Goal: Check status: Check status

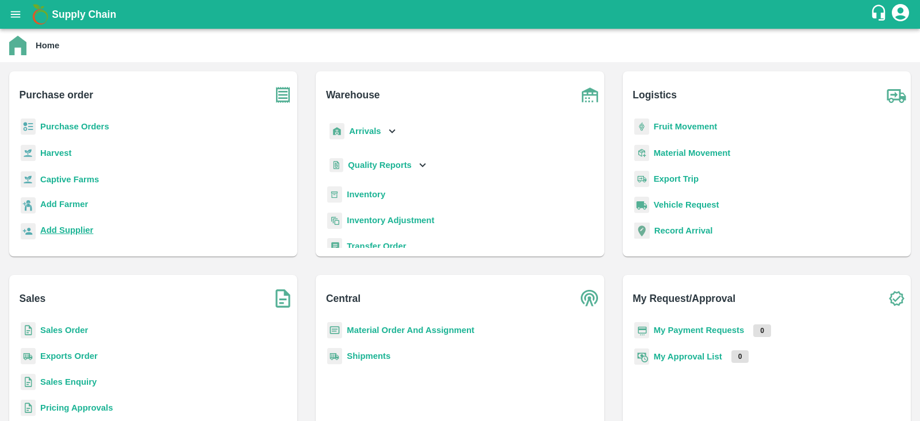
click at [66, 225] on b "Add Supplier" at bounding box center [66, 229] width 53 height 9
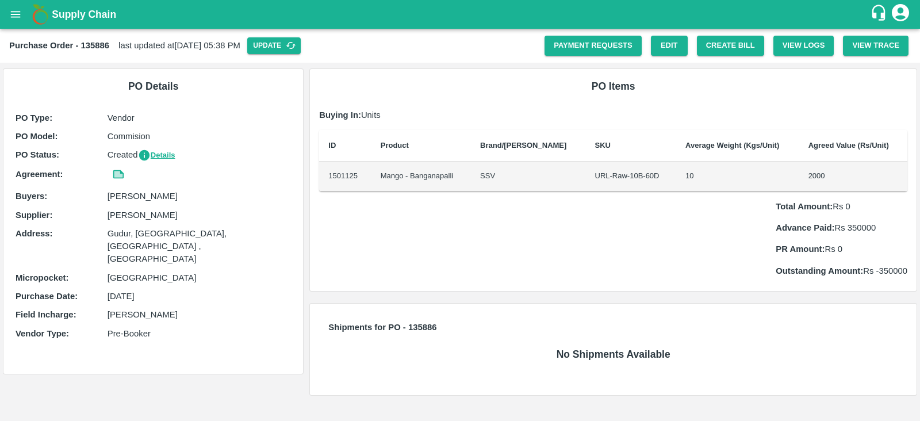
click at [14, 19] on icon "open drawer" at bounding box center [15, 14] width 13 height 13
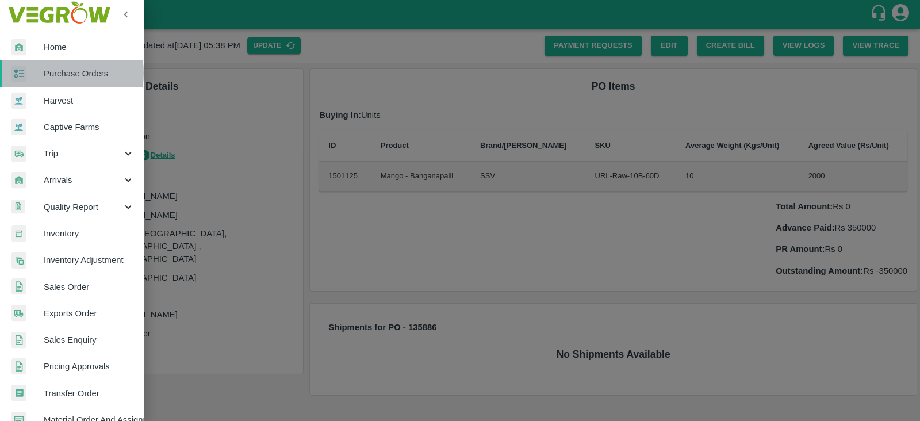
click at [51, 73] on span "Purchase Orders" at bounding box center [89, 73] width 91 height 13
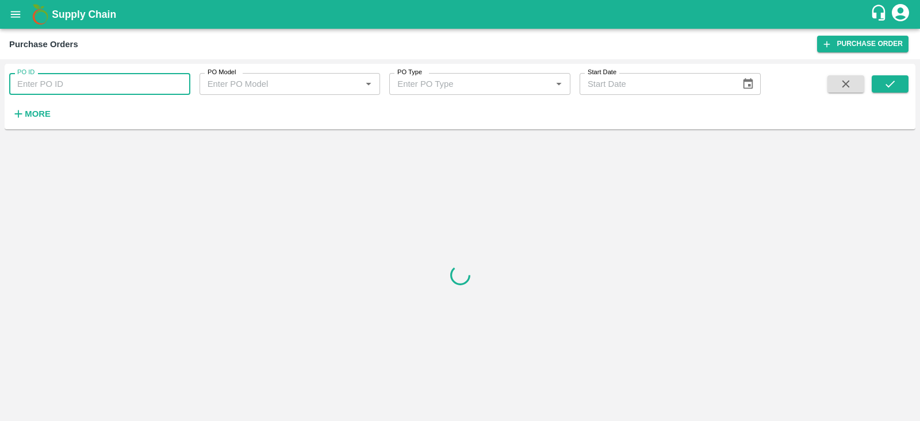
click at [93, 79] on input "PO ID" at bounding box center [99, 84] width 181 height 22
type input "135886"
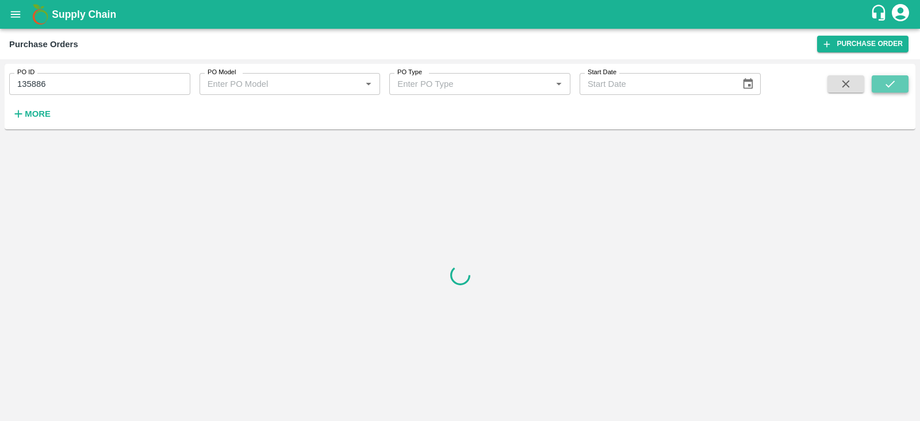
click at [884, 87] on icon "submit" at bounding box center [890, 84] width 13 height 13
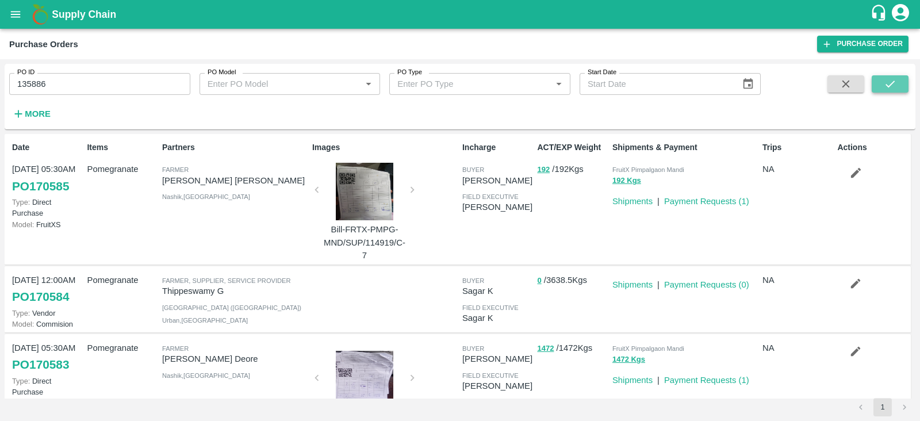
click at [884, 83] on icon "submit" at bounding box center [890, 84] width 13 height 13
click at [897, 86] on button "submit" at bounding box center [890, 83] width 37 height 17
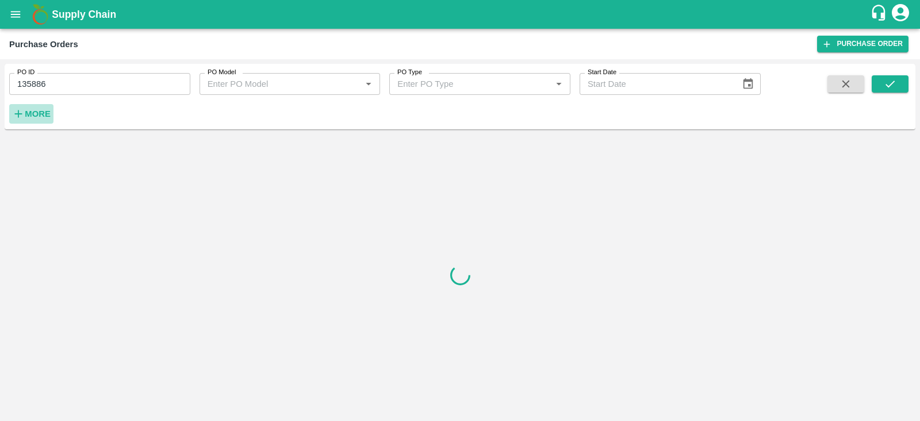
click at [30, 117] on strong "More" at bounding box center [38, 113] width 26 height 9
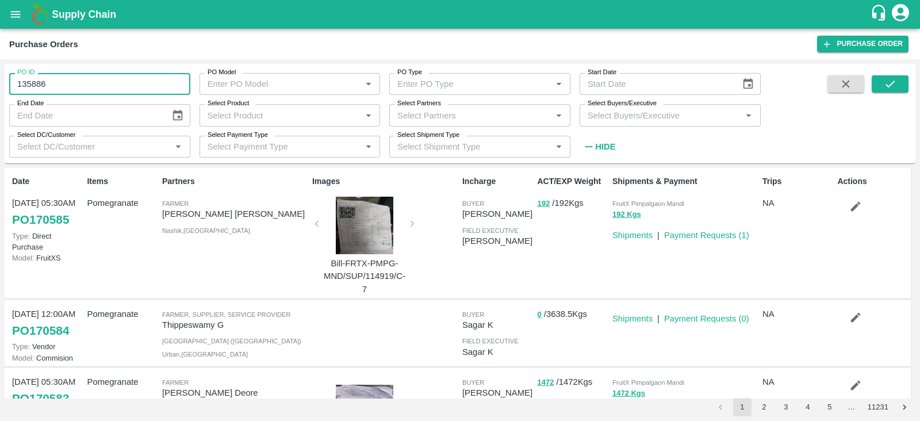
click at [107, 87] on input "135886" at bounding box center [99, 84] width 181 height 22
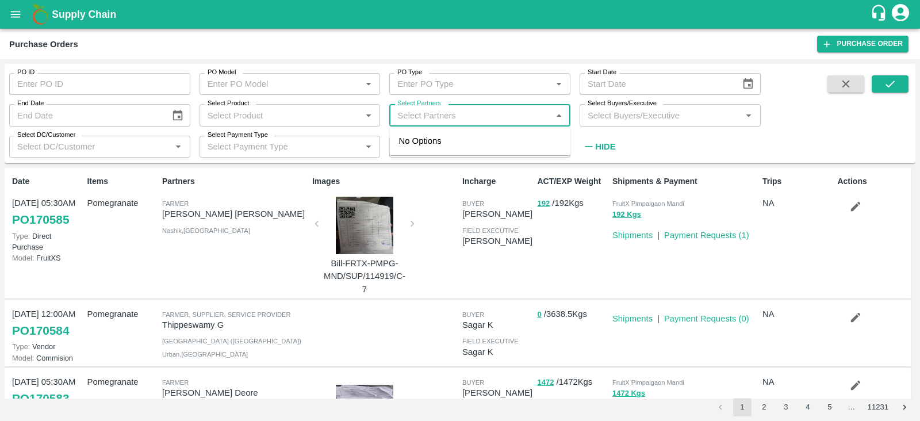
click at [507, 118] on input "Select Partners" at bounding box center [470, 115] width 155 height 15
type input "kukkala"
click at [457, 113] on input "Select Partners" at bounding box center [470, 115] width 155 height 15
type input "k"
type input "kukkala bas"
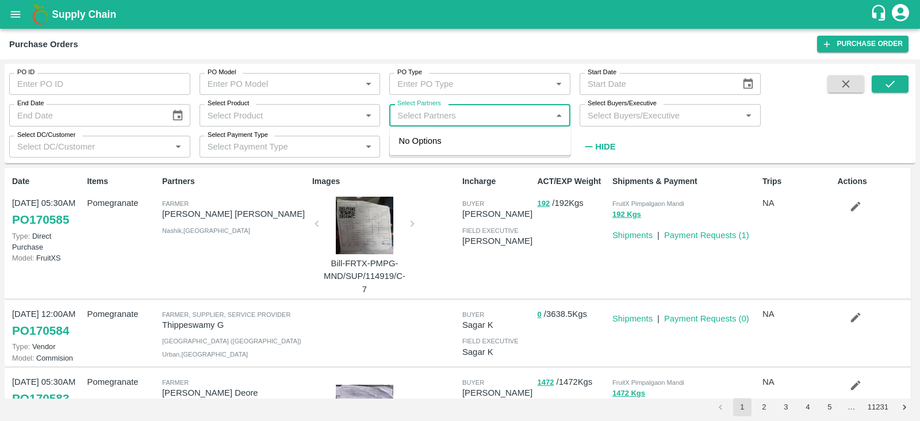
click at [439, 119] on input "Select Partners" at bounding box center [470, 115] width 155 height 15
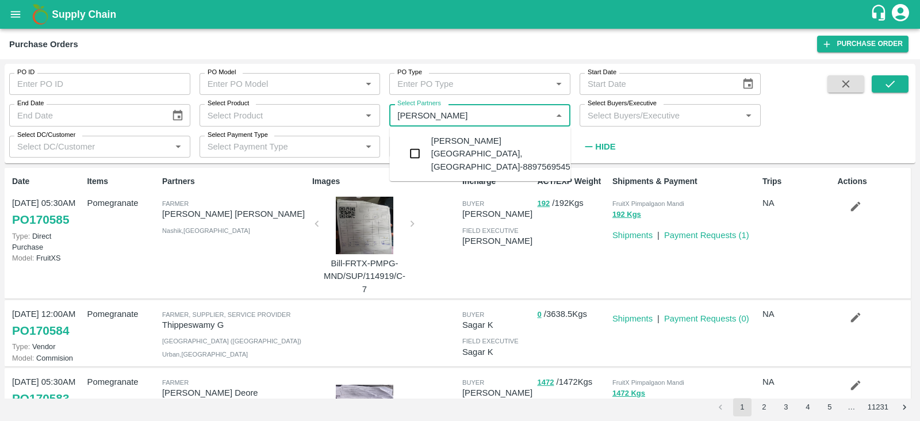
type input "kukkala bhaska"
click at [412, 149] on input "checkbox" at bounding box center [415, 153] width 23 height 23
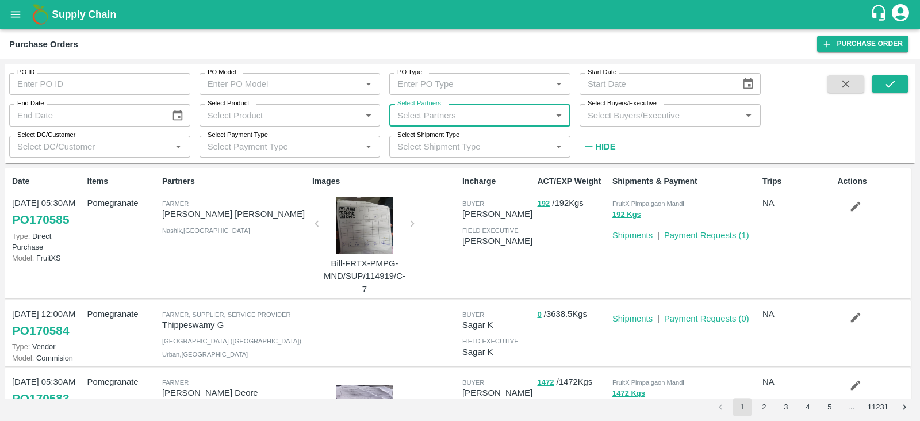
click at [478, 113] on input "Select Partners" at bounding box center [470, 115] width 155 height 15
click at [414, 143] on input "checkbox" at bounding box center [415, 153] width 23 height 23
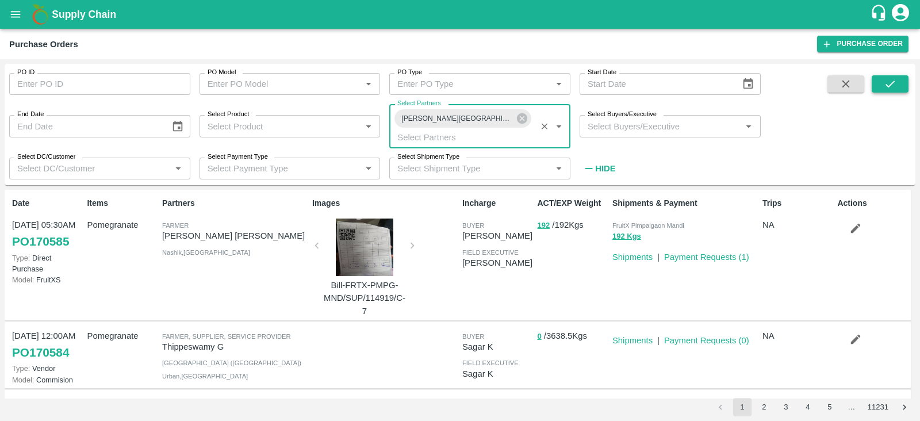
click at [888, 79] on icon "submit" at bounding box center [890, 84] width 13 height 13
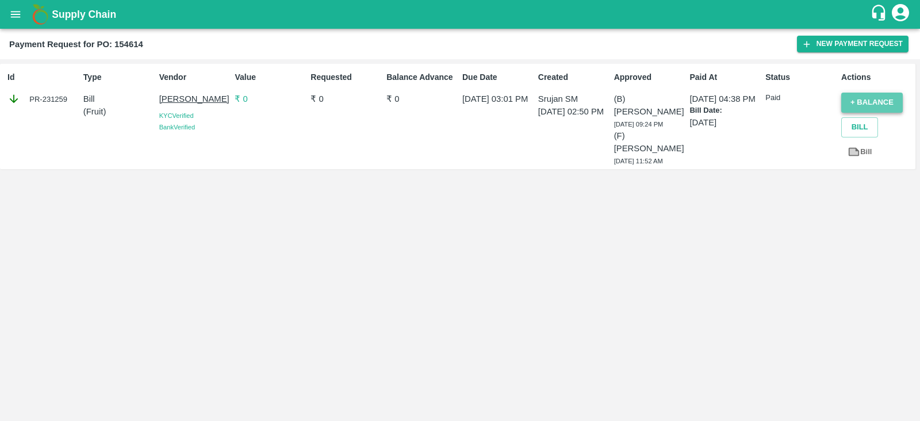
click at [869, 101] on button "+ balance" at bounding box center [872, 103] width 62 height 20
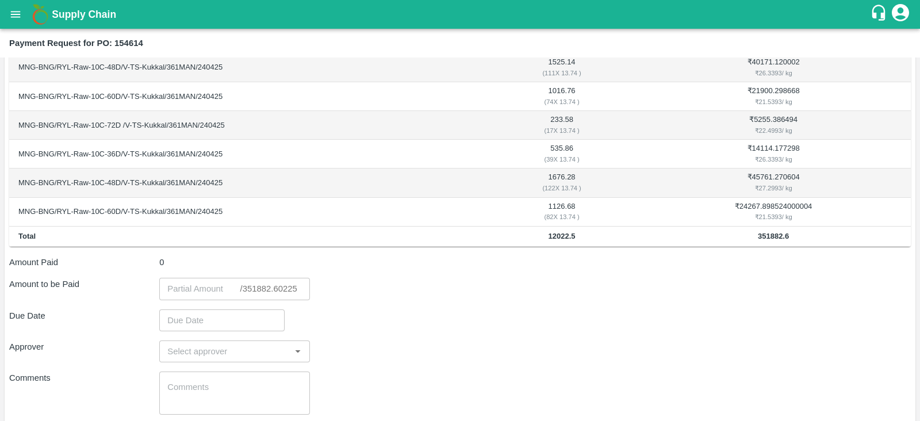
scroll to position [410, 0]
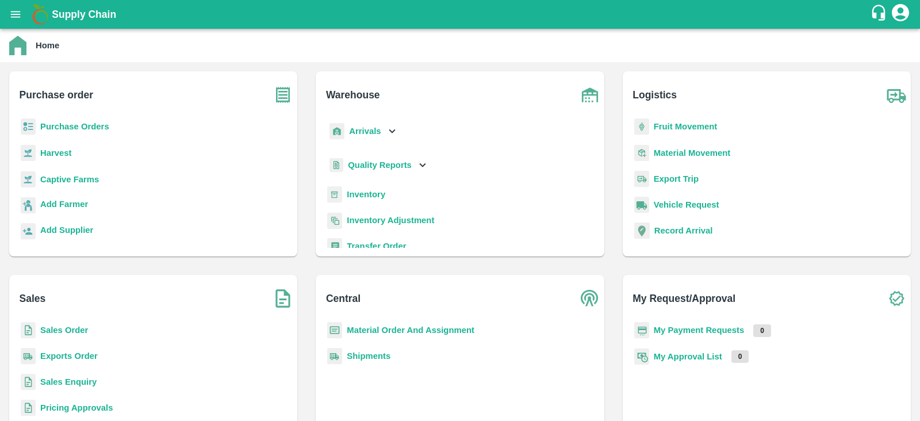
click at [69, 330] on b "Sales Order" at bounding box center [64, 329] width 48 height 9
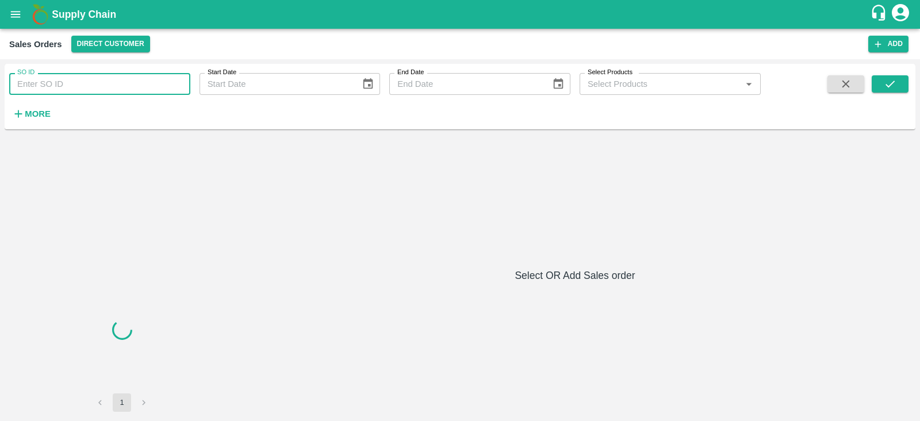
click at [87, 83] on input "SO ID" at bounding box center [99, 84] width 181 height 22
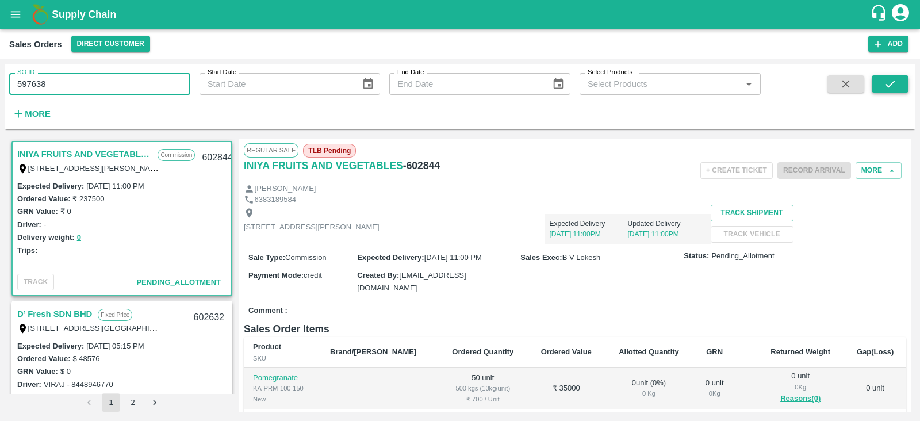
type input "597638"
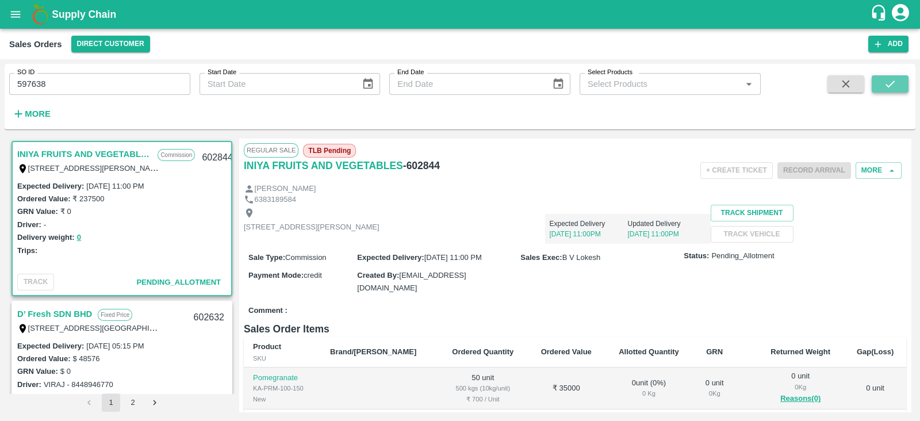
click at [888, 85] on icon "submit" at bounding box center [890, 84] width 13 height 13
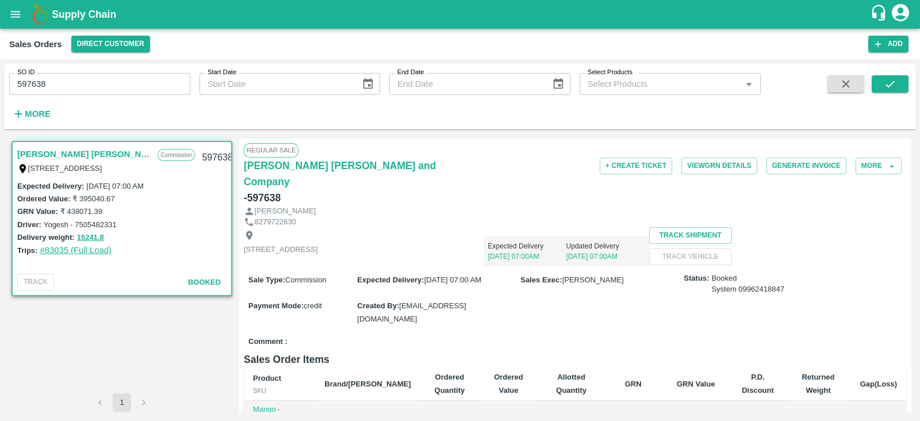
click at [60, 252] on link "#83035 (Full Load)" at bounding box center [76, 250] width 72 height 9
click at [16, 14] on icon "open drawer" at bounding box center [16, 14] width 10 height 6
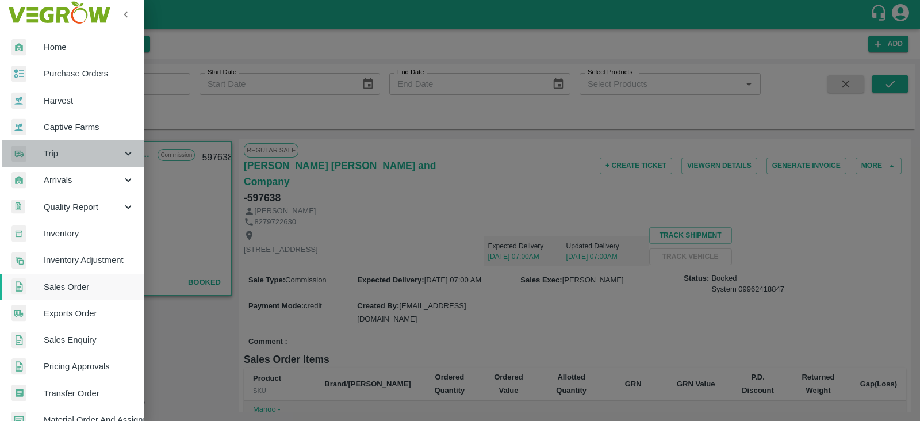
click at [77, 157] on span "Trip" at bounding box center [83, 153] width 78 height 13
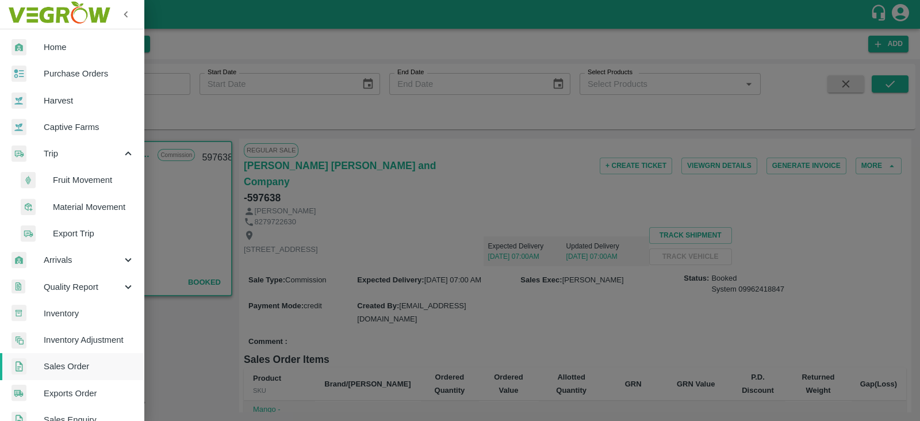
click at [90, 179] on span "Fruit Movement" at bounding box center [94, 180] width 82 height 13
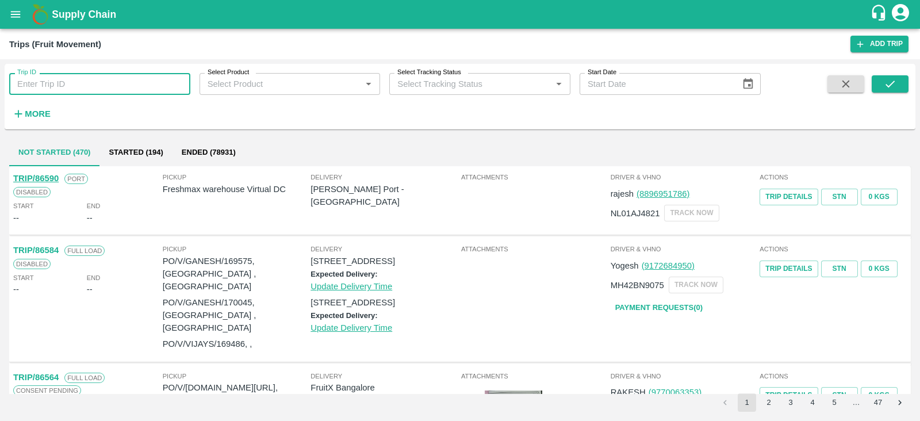
click at [97, 85] on input "Trip ID" at bounding box center [99, 84] width 181 height 22
type input "83035"
click at [885, 83] on icon "submit" at bounding box center [890, 84] width 13 height 13
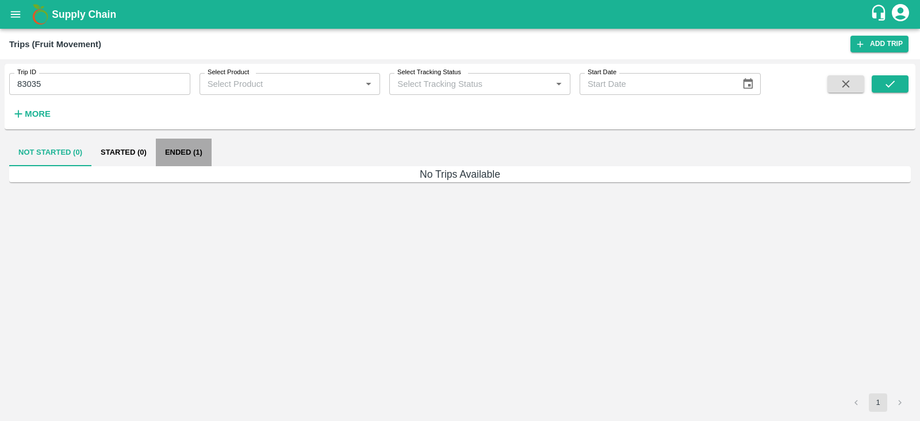
click at [179, 151] on button "Ended (1)" at bounding box center [184, 153] width 56 height 28
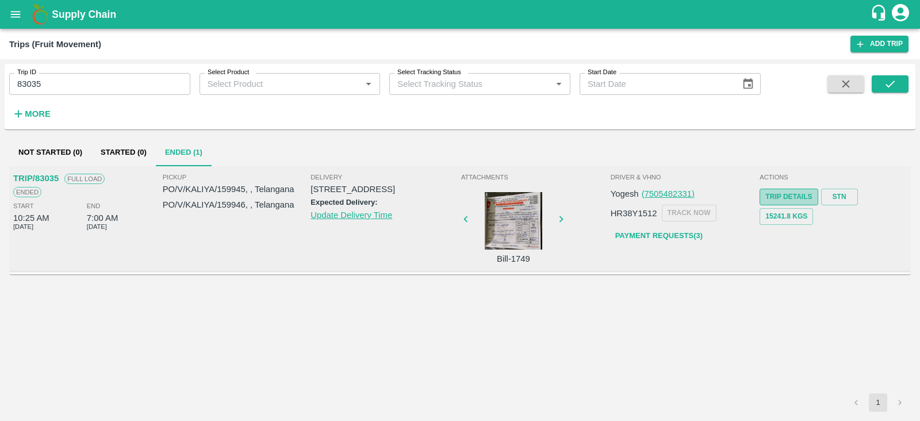
click at [786, 197] on link "Trip Details" at bounding box center [789, 197] width 58 height 17
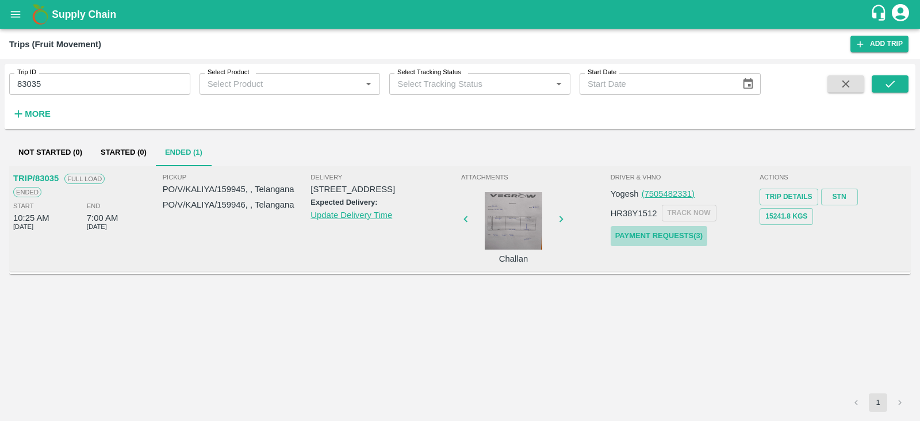
click at [641, 240] on link "Payment Requests( 3 )" at bounding box center [659, 236] width 97 height 20
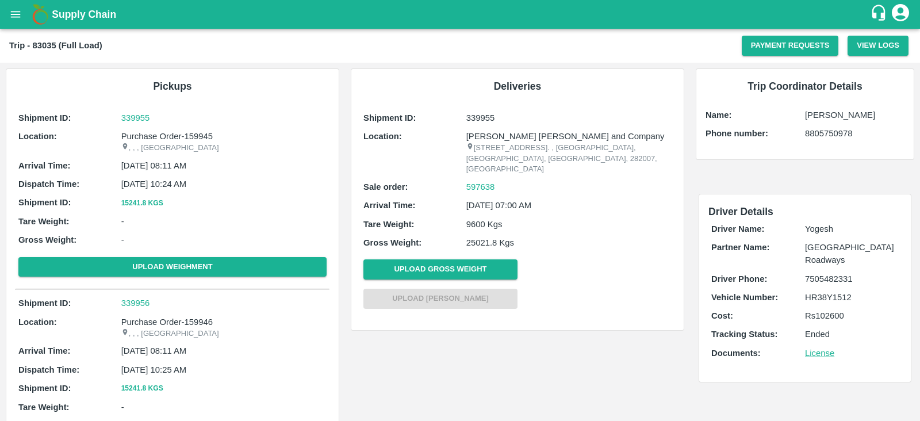
click at [786, 197] on div "Driver Details Driver Name: [PERSON_NAME] Partner Name: [GEOGRAPHIC_DATA] Roadw…" at bounding box center [805, 287] width 212 height 187
